Goal: Transaction & Acquisition: Purchase product/service

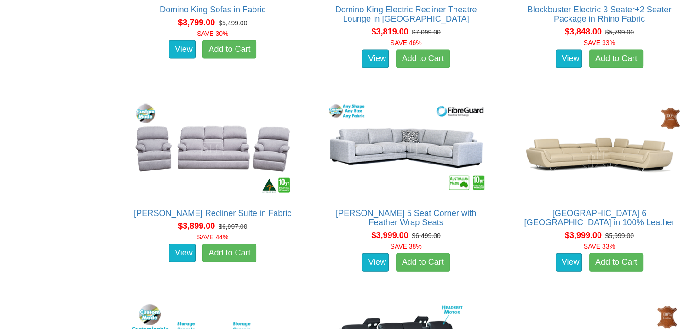
scroll to position [5526, 0]
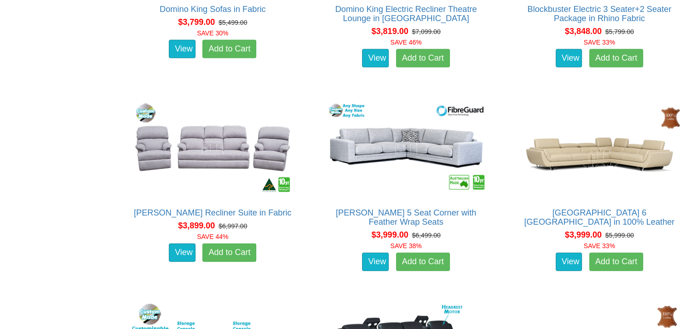
click at [127, 269] on div "[PERSON_NAME] Recliner Suite in Fabric About the [PERSON_NAME]: If you're after…" at bounding box center [212, 190] width 179 height 195
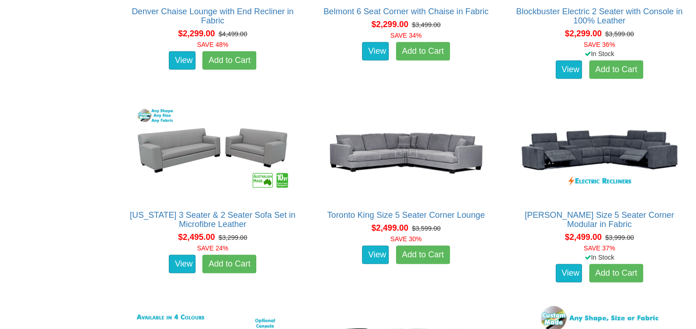
scroll to position [1866, 0]
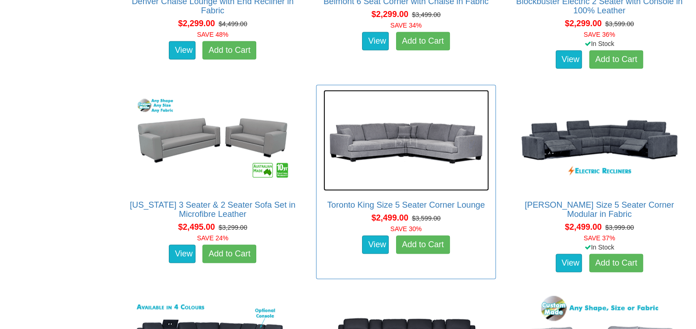
click at [398, 139] on img at bounding box center [406, 140] width 166 height 101
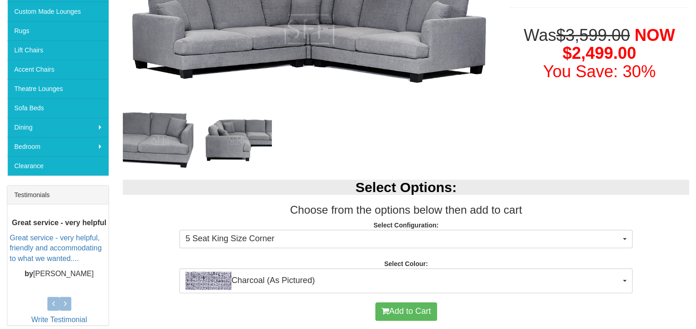
scroll to position [206, 0]
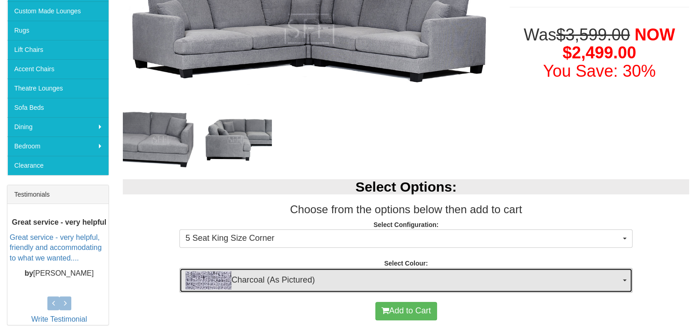
click at [627, 272] on button "Charcoal (As Pictured)" at bounding box center [405, 280] width 453 height 25
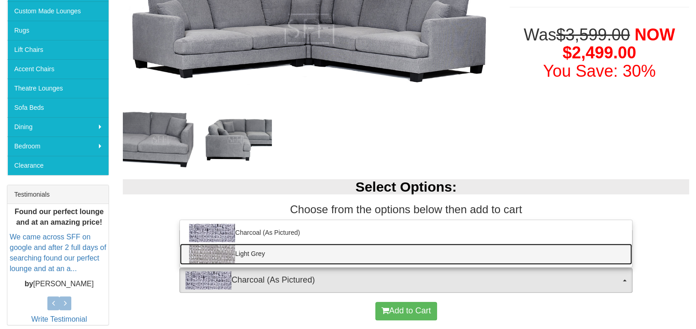
click at [561, 257] on link "Light Grey" at bounding box center [406, 254] width 452 height 21
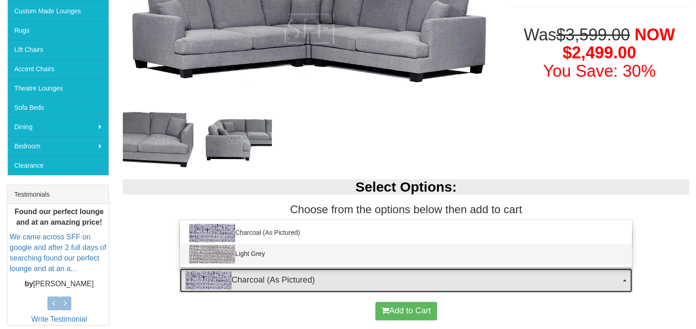
select select "1489"
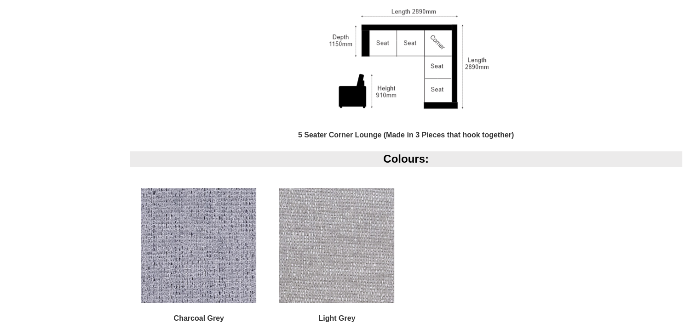
scroll to position [746, 0]
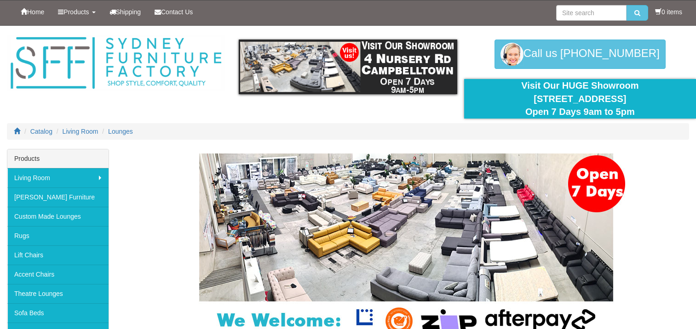
scroll to position [1866, 0]
